Goal: Find specific page/section: Find specific page/section

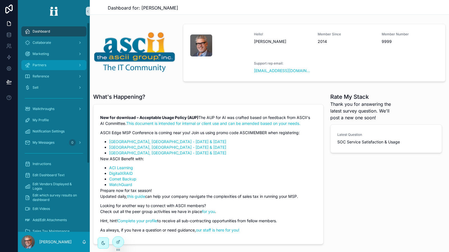
click at [61, 66] on div "Partners" at bounding box center [54, 65] width 58 height 9
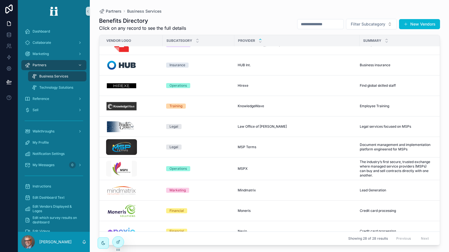
scroll to position [225, 0]
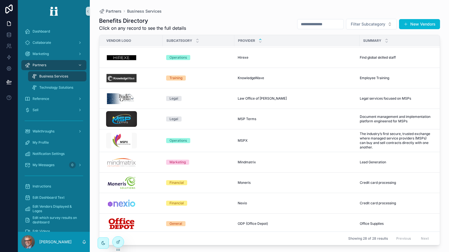
click at [201, 204] on td "Financial" at bounding box center [199, 203] width 72 height 21
click at [172, 201] on div "Financial" at bounding box center [177, 203] width 14 height 5
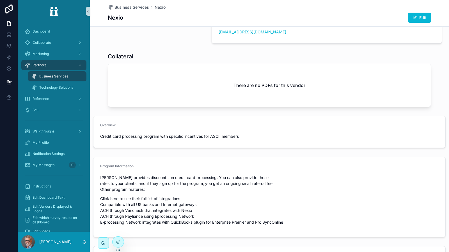
scroll to position [112, 0]
